Goal: Entertainment & Leisure: Consume media (video, audio)

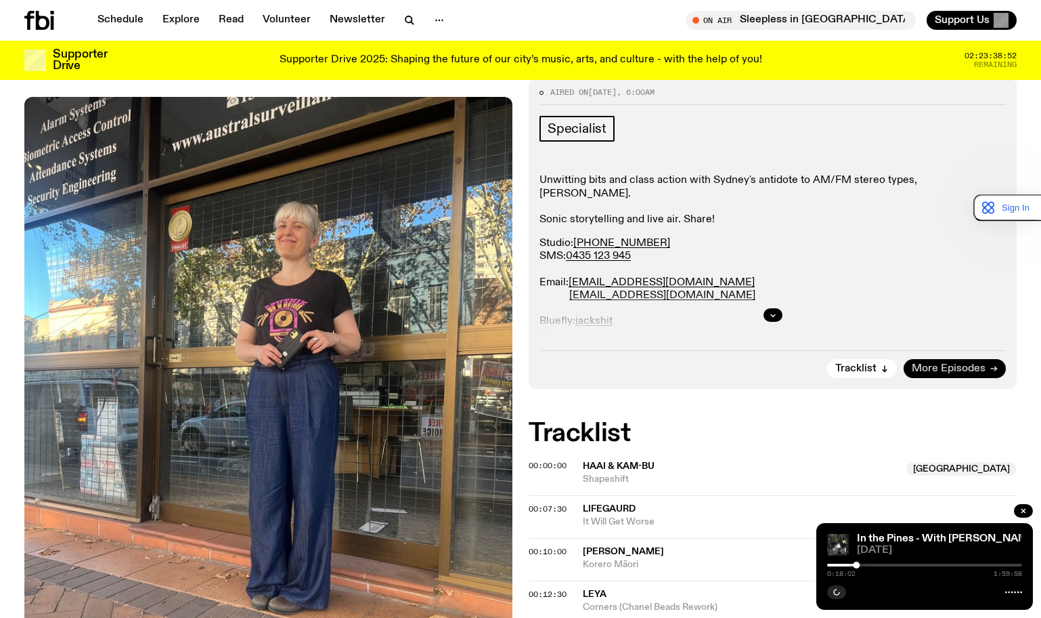
scroll to position [262, 0]
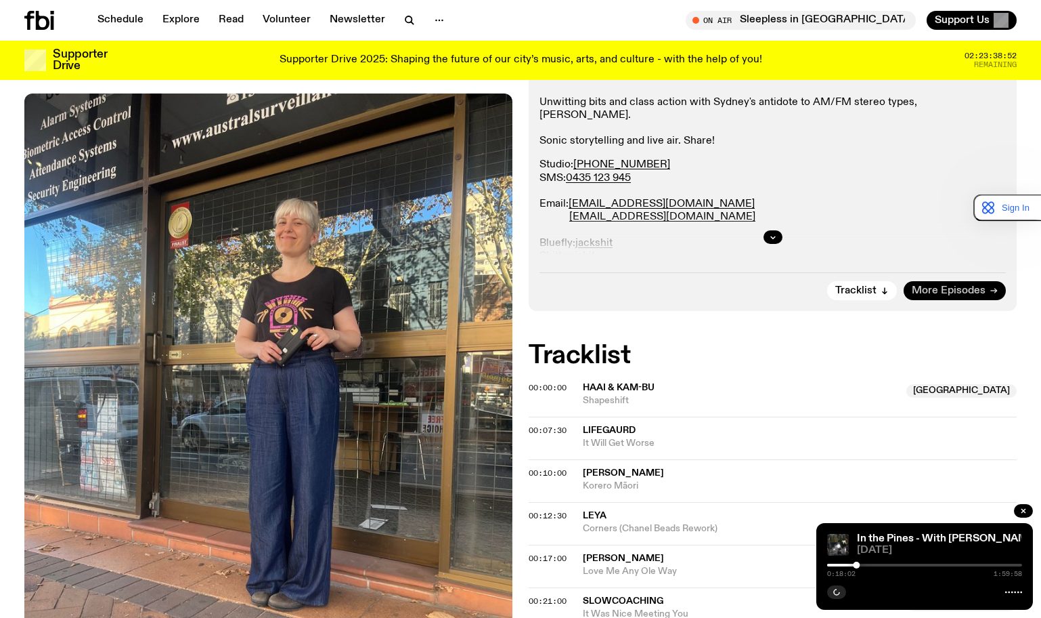
click at [977, 285] on span "More Episodes" at bounding box center [949, 290] width 74 height 10
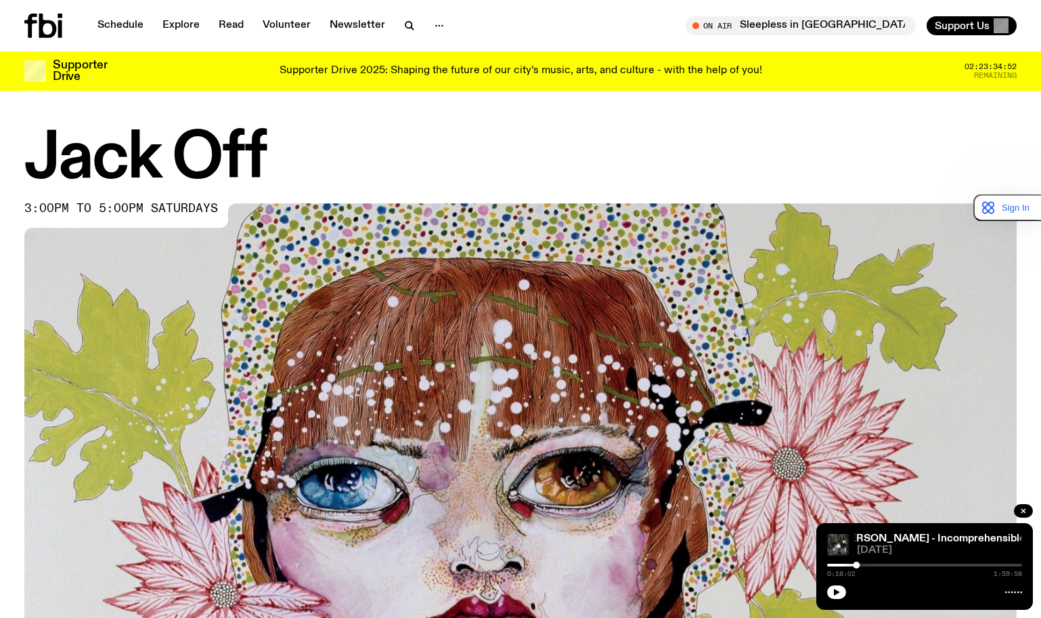
click at [822, 584] on div "In the Pines - With [PERSON_NAME] - Incomprehensible In the Pines - With [PERSO…" at bounding box center [925, 566] width 217 height 87
click at [844, 590] on button "button" at bounding box center [836, 592] width 19 height 14
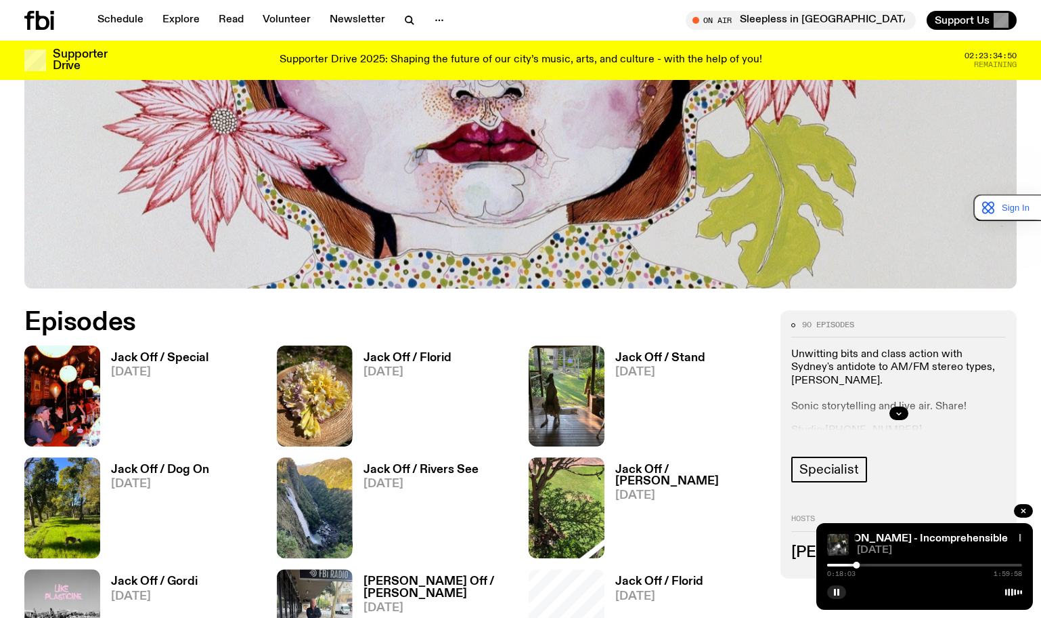
scroll to position [463, 0]
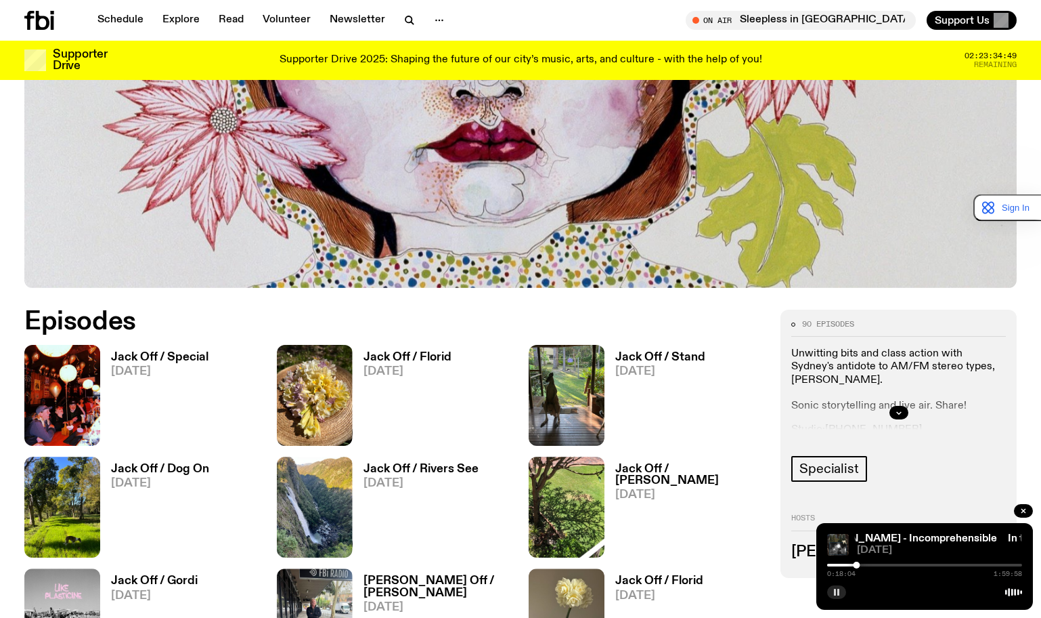
click at [836, 592] on rect "button" at bounding box center [835, 591] width 2 height 7
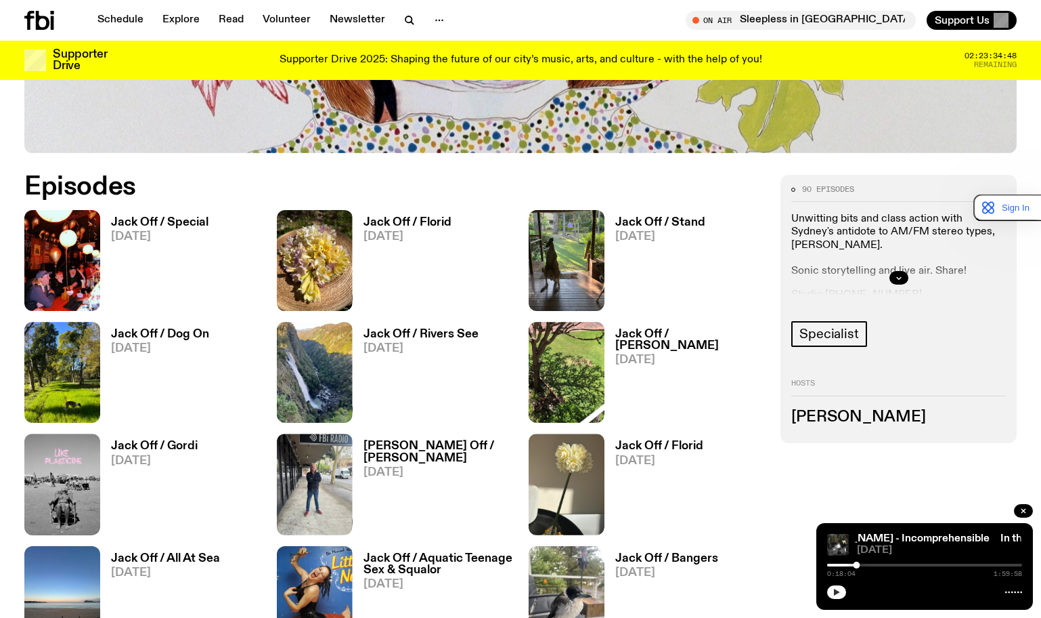
scroll to position [599, 0]
click at [67, 450] on img at bounding box center [62, 483] width 76 height 101
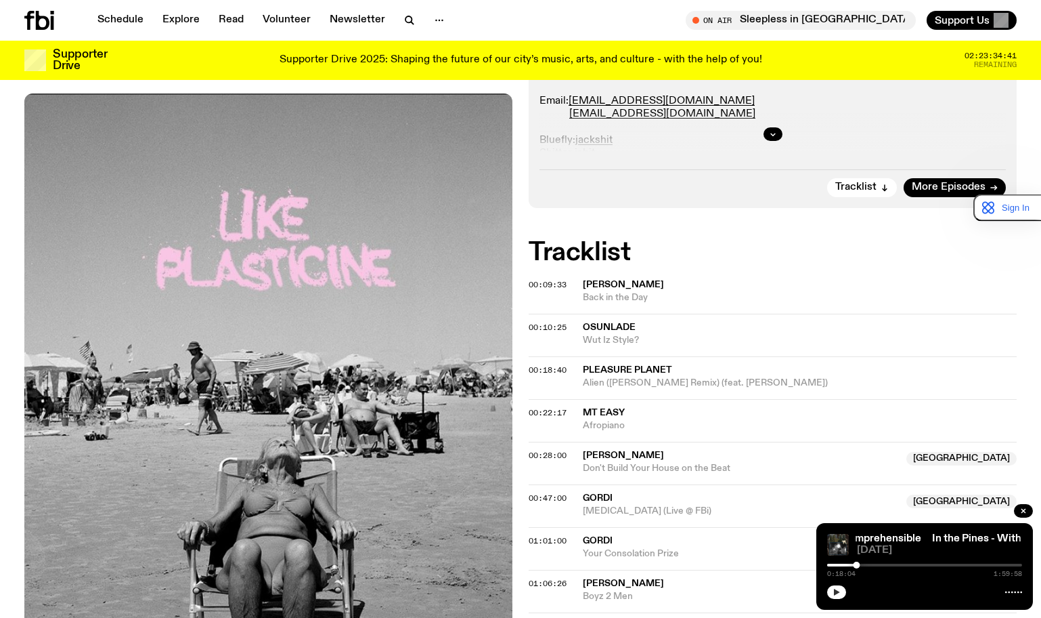
scroll to position [266, 0]
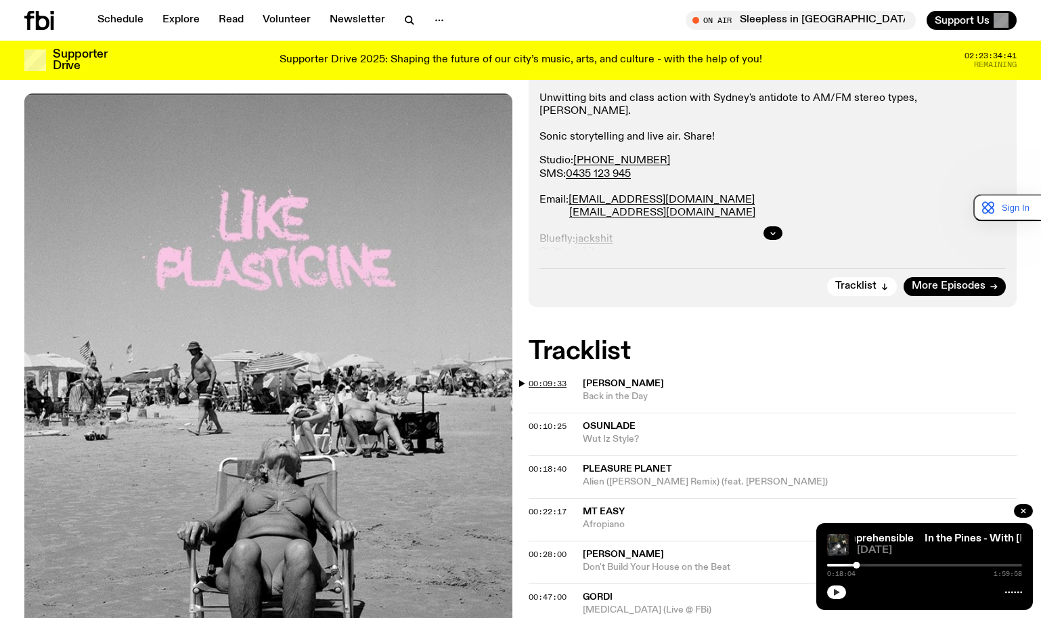
click at [553, 385] on span "00:09:33" at bounding box center [548, 383] width 38 height 11
